Goal: Task Accomplishment & Management: Use online tool/utility

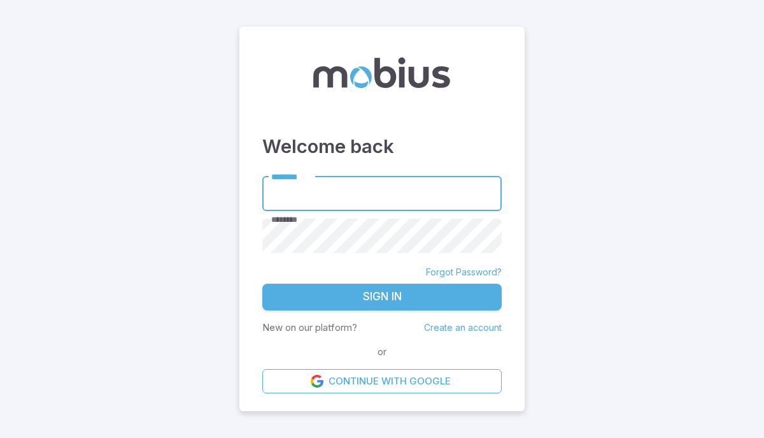
type input "******"
click at [347, 300] on button "Sign In" at bounding box center [381, 296] width 239 height 27
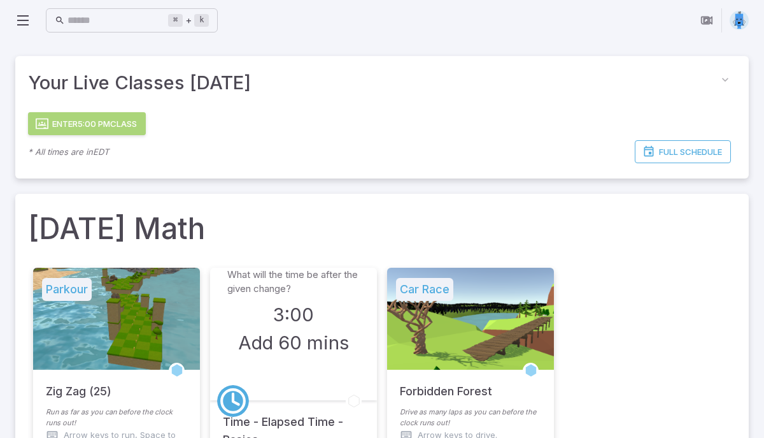
click at [125, 129] on button "Enter 5:00 PM Class" at bounding box center [87, 123] width 118 height 23
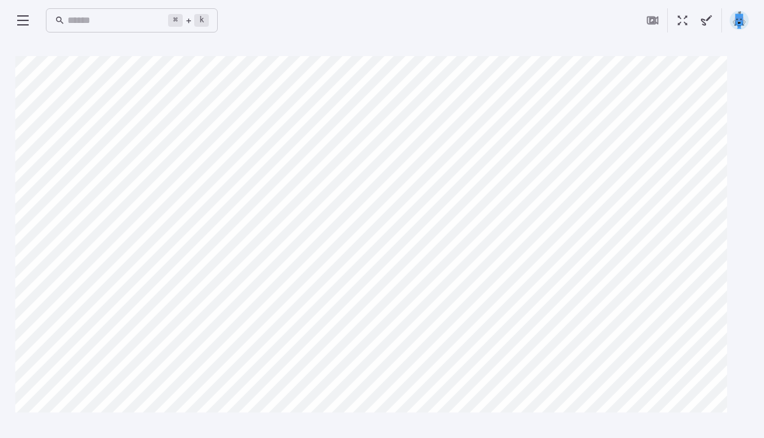
click at [253, 43] on main "Canvas actions 100 % Exit zen mode" at bounding box center [382, 239] width 764 height 397
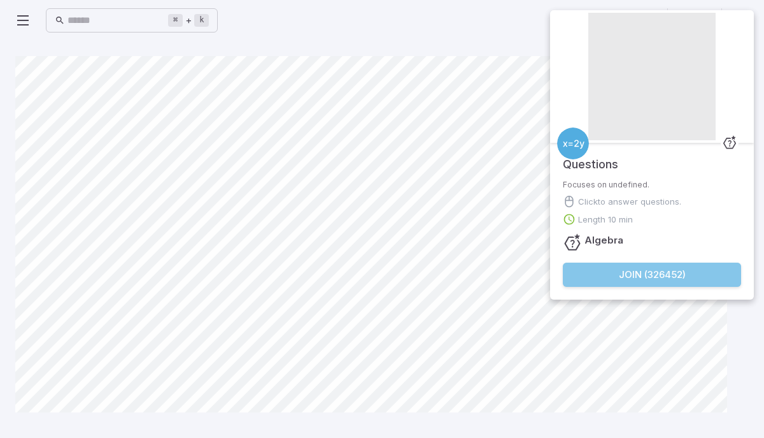
click at [685, 277] on button "Join ( 326452 )" at bounding box center [652, 274] width 178 height 24
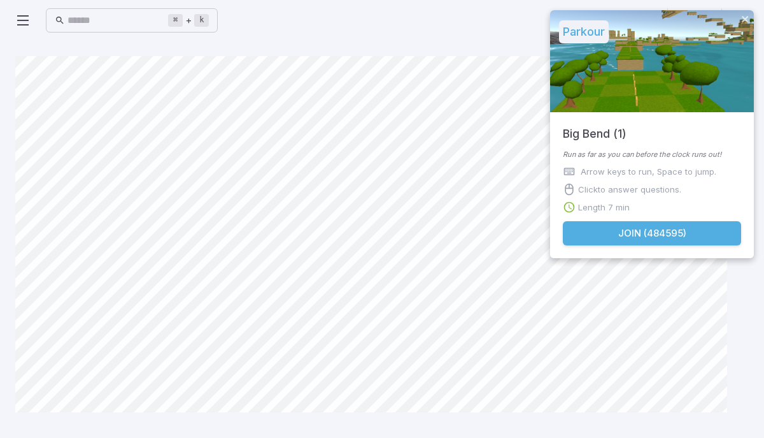
click at [608, 237] on button "Join ( 484595 )" at bounding box center [652, 233] width 178 height 24
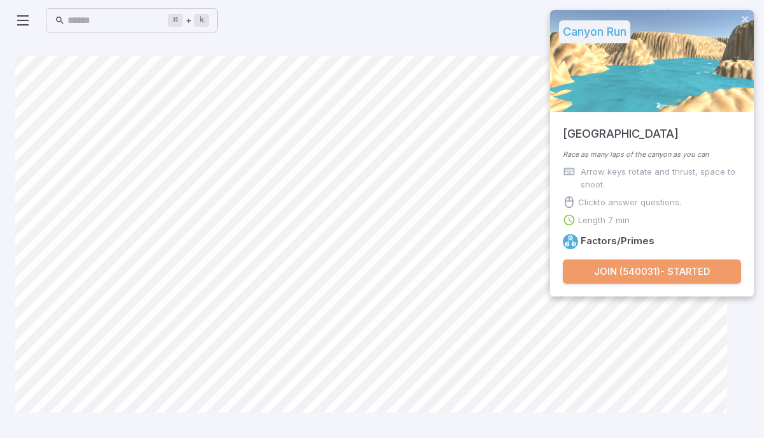
click at [645, 273] on button "Join ( 540031 ) - Started" at bounding box center [652, 271] width 178 height 24
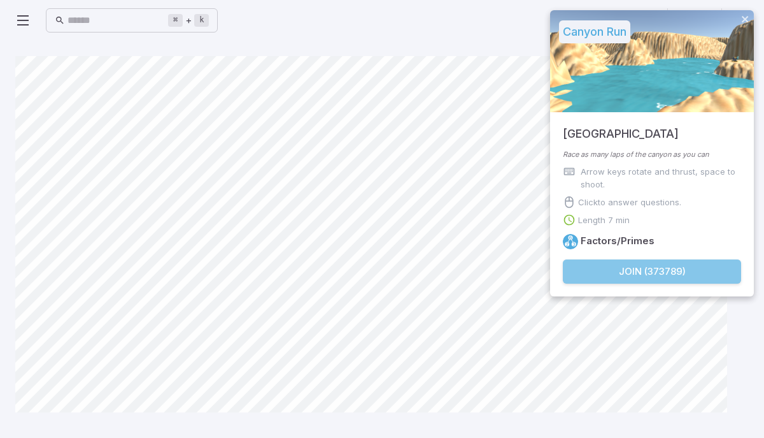
click at [713, 261] on button "Join ( 373789 )" at bounding box center [652, 271] width 178 height 24
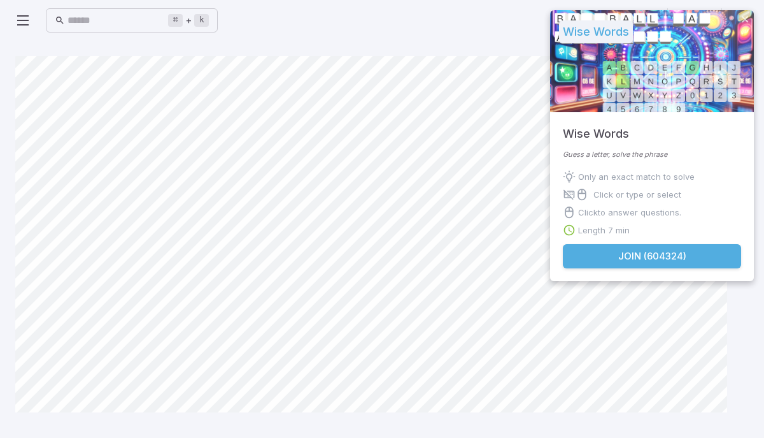
click at [643, 261] on button "Join ( 604324 )" at bounding box center [652, 256] width 178 height 24
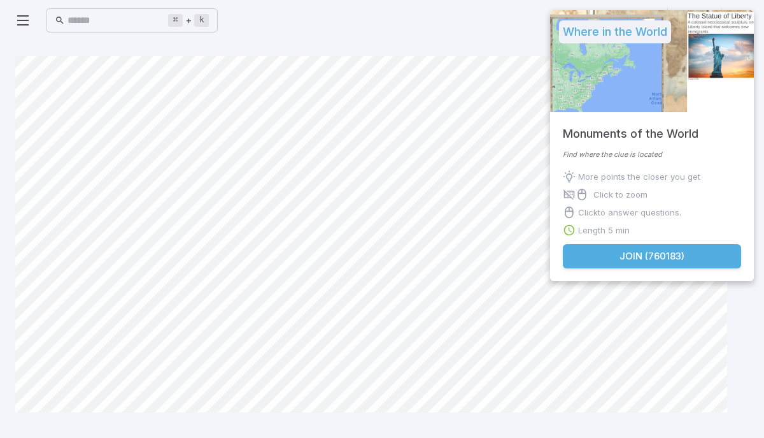
click at [692, 247] on button "Join ( 760183 )" at bounding box center [652, 256] width 178 height 24
